Goal: Transaction & Acquisition: Purchase product/service

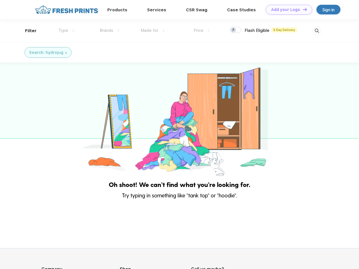
click at [287, 10] on link "Add your Logo Design Tool" at bounding box center [289, 10] width 47 height 10
click at [27, 31] on div "Filter" at bounding box center [31, 31] width 12 height 6
click at [67, 30] on span "Type" at bounding box center [63, 30] width 10 height 5
click at [110, 30] on span "Brands" at bounding box center [107, 30] width 14 height 5
click at [153, 30] on span "Made for" at bounding box center [150, 30] width 18 height 5
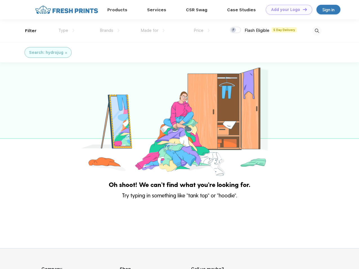
click at [202, 30] on span "Price" at bounding box center [199, 30] width 10 height 5
click at [236, 30] on div at bounding box center [235, 30] width 11 height 6
click at [234, 30] on input "checkbox" at bounding box center [232, 28] width 4 height 4
click at [317, 31] on img at bounding box center [316, 30] width 9 height 9
